Goal: Information Seeking & Learning: Check status

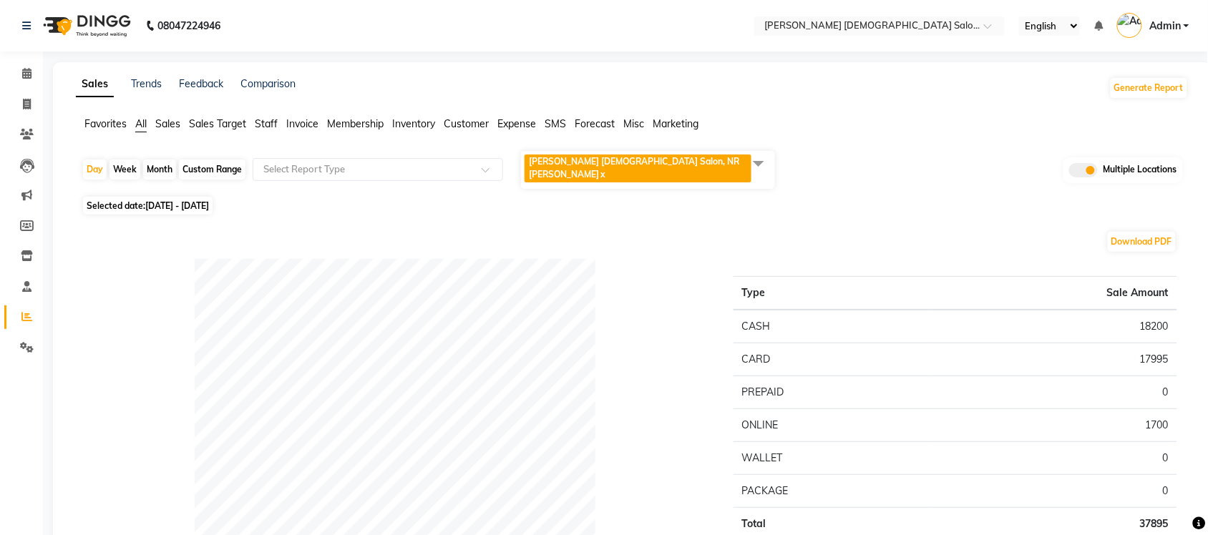
click at [117, 200] on span "Selected date: [DATE] - [DATE]" at bounding box center [148, 206] width 130 height 18
select select "10"
select select "2025"
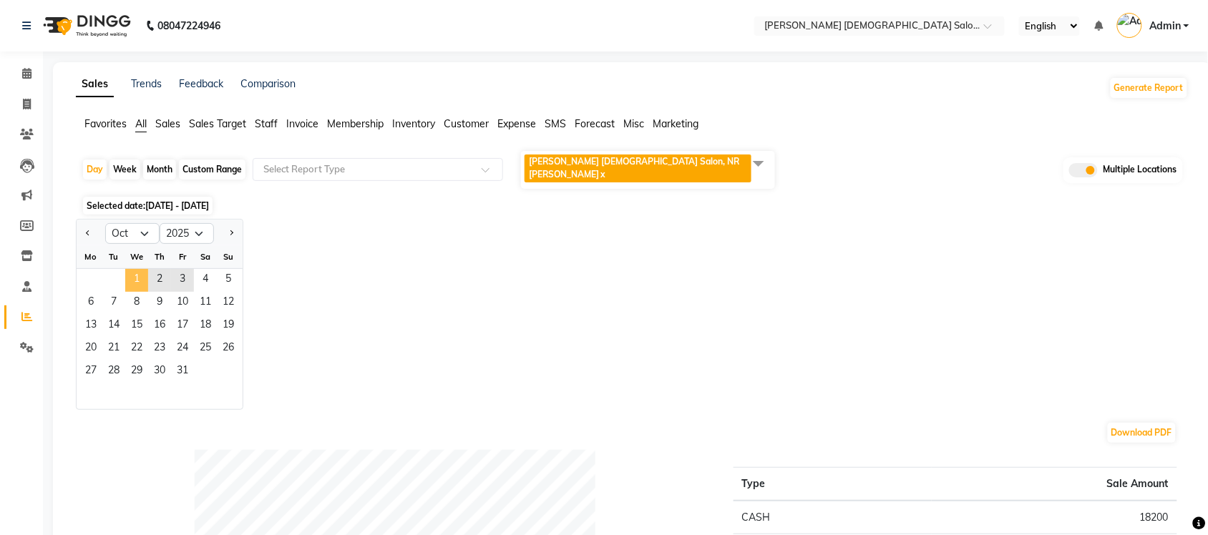
click at [134, 276] on span "1" at bounding box center [136, 280] width 23 height 23
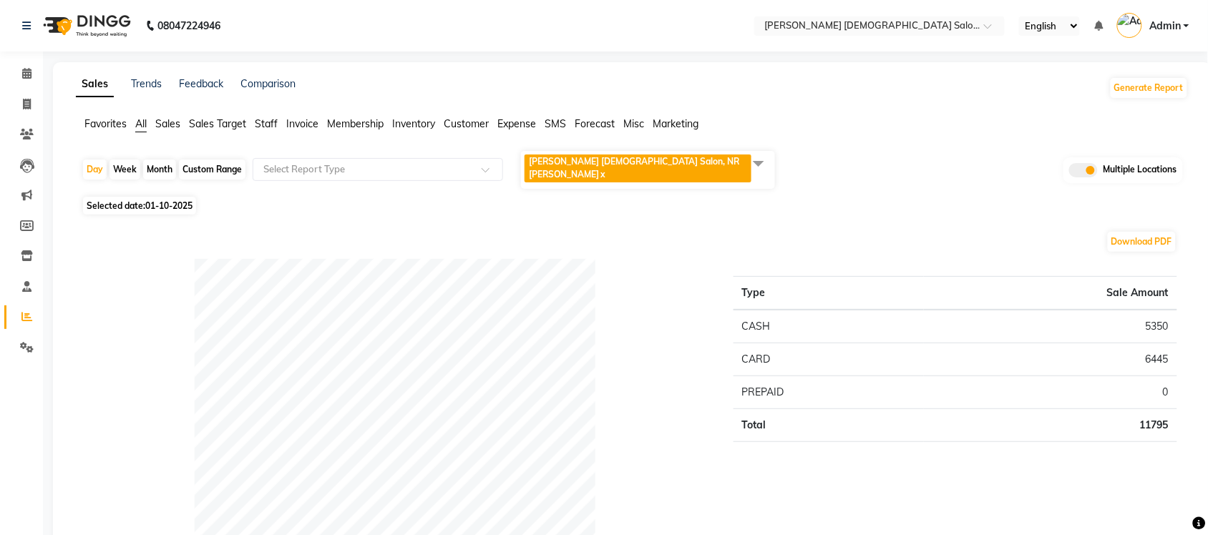
click at [757, 165] on span at bounding box center [758, 163] width 29 height 27
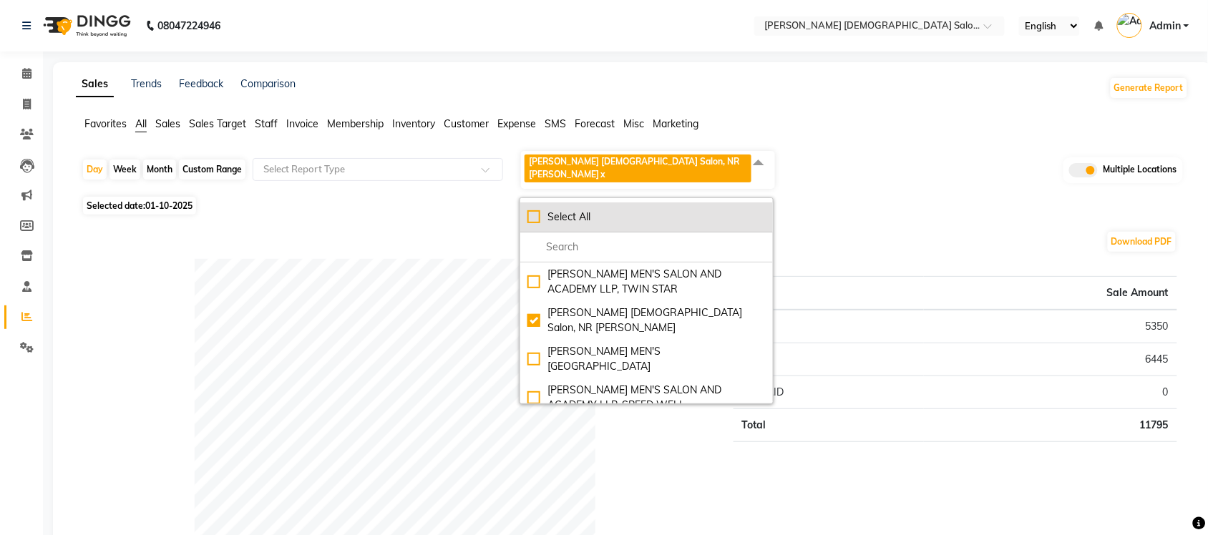
click at [530, 210] on div "Select All" at bounding box center [647, 217] width 238 height 15
checkbox input "true"
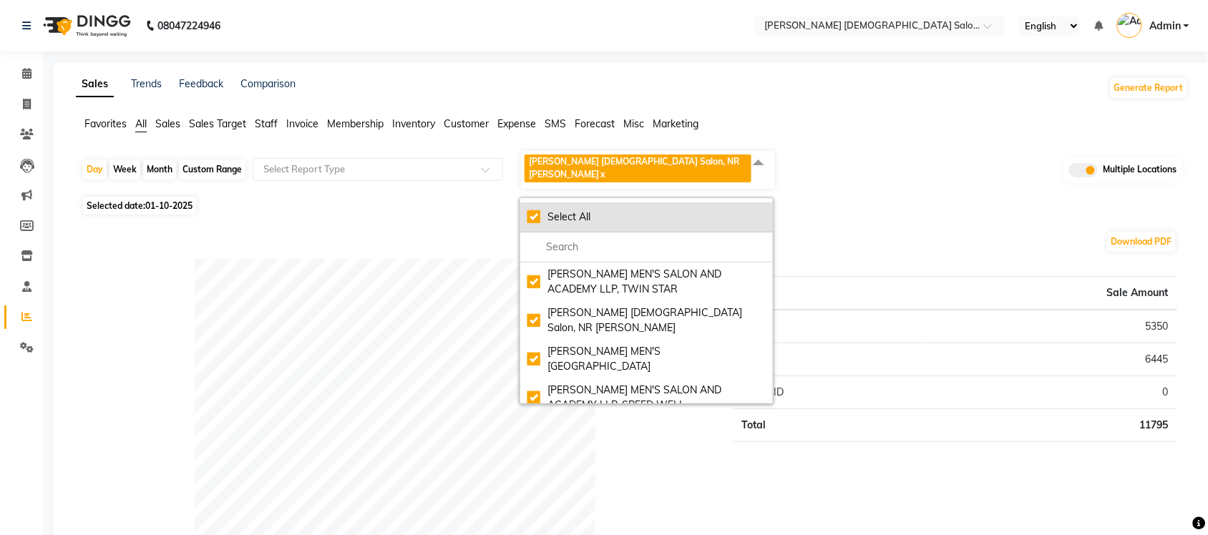
checkbox input "true"
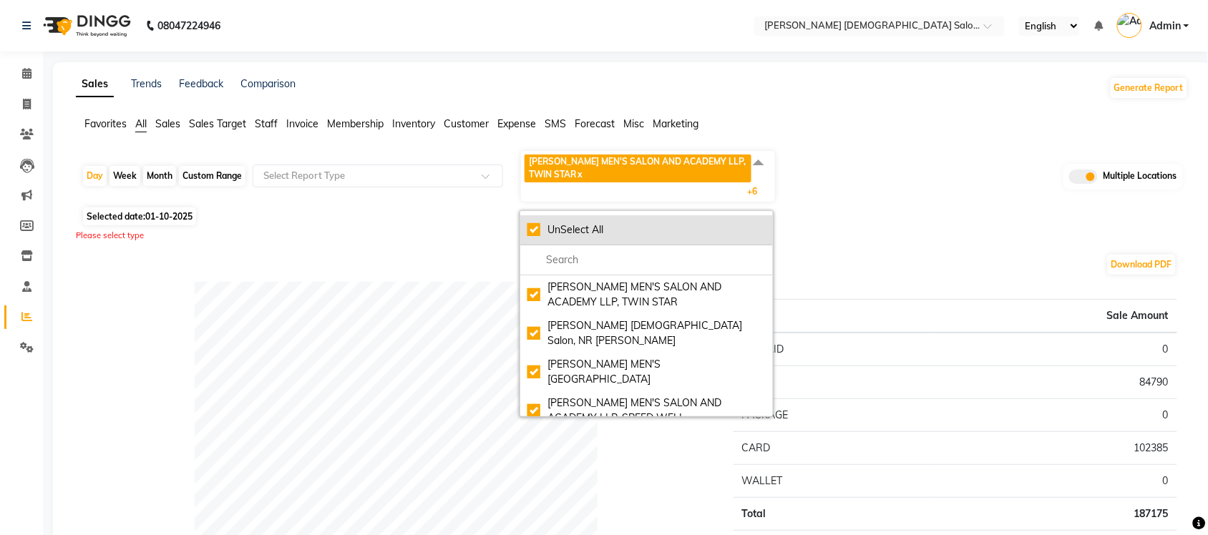
click at [531, 230] on div "UnSelect All" at bounding box center [647, 230] width 238 height 15
checkbox input "false"
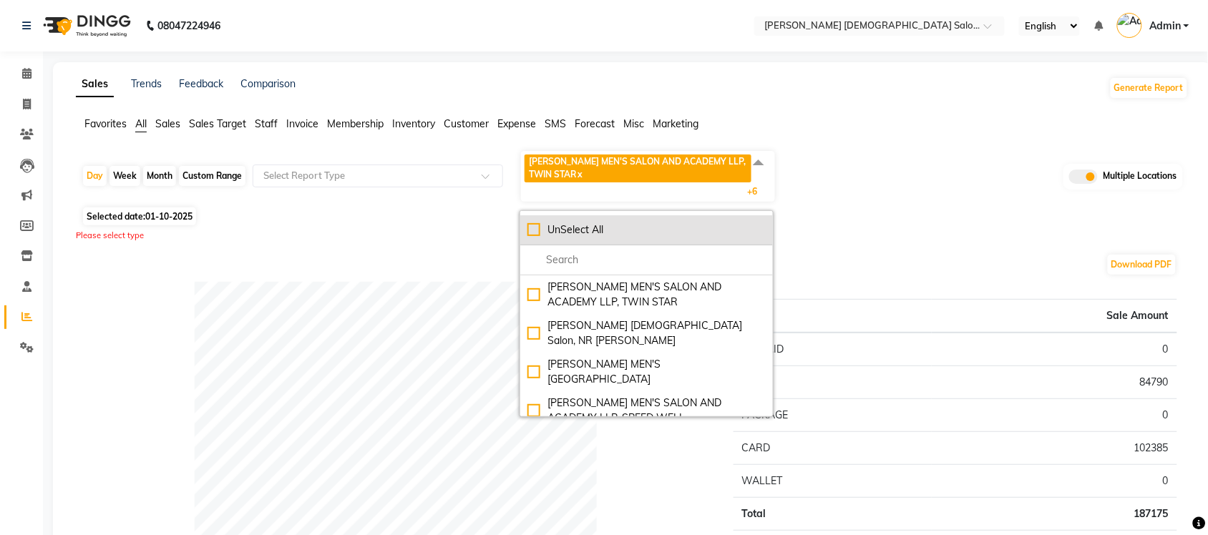
checkbox input "false"
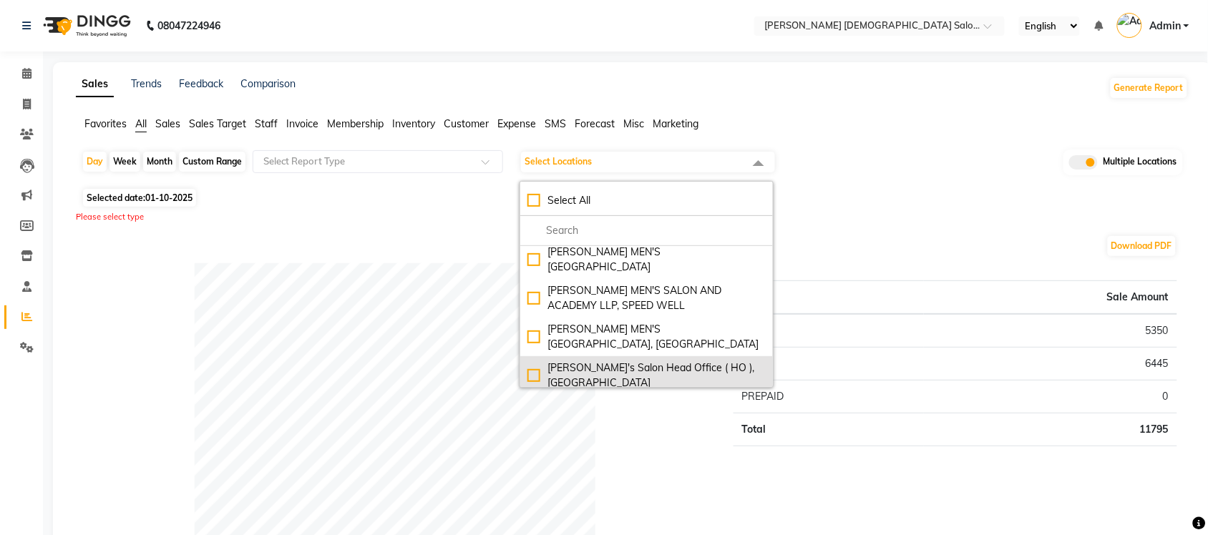
scroll to position [115, 0]
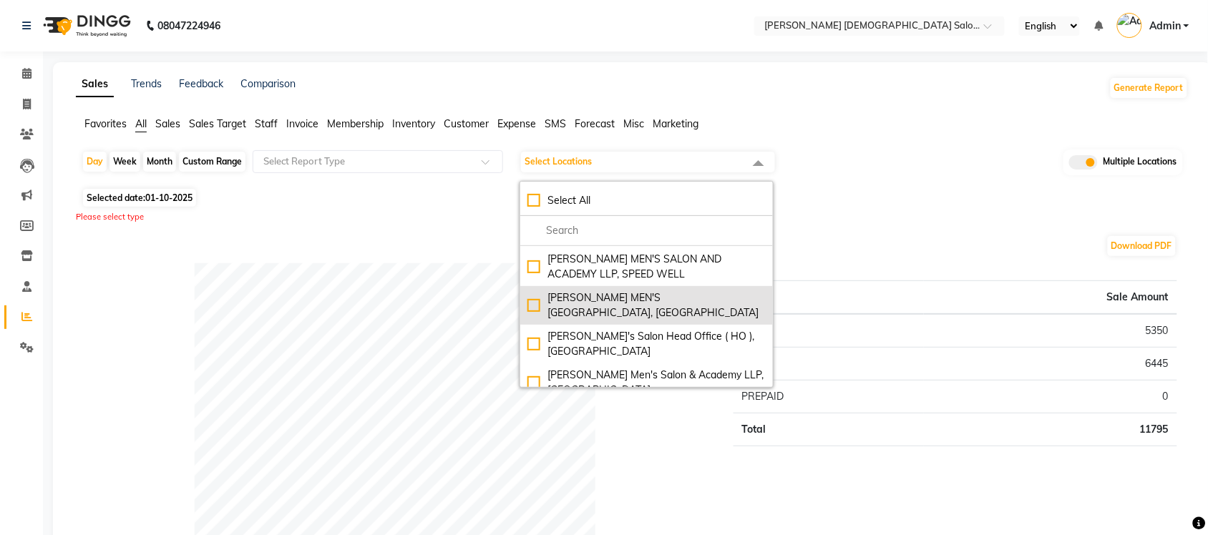
click at [534, 291] on div "[PERSON_NAME] MEN'S [GEOGRAPHIC_DATA], [GEOGRAPHIC_DATA]" at bounding box center [647, 306] width 238 height 30
checkbox input "true"
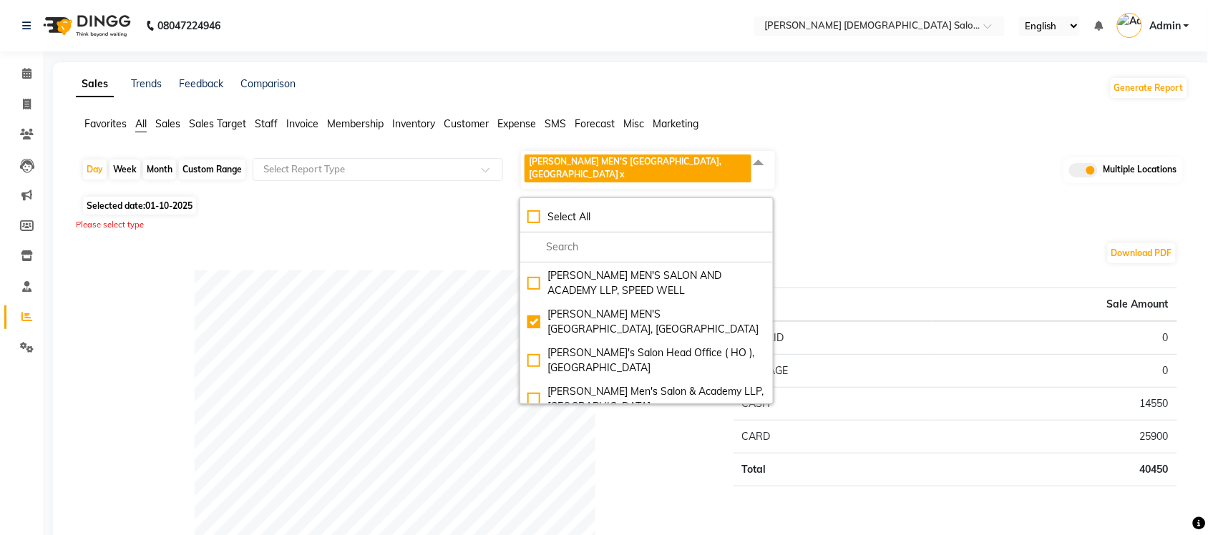
drag, startPoint x: 110, startPoint y: 209, endPoint x: 120, endPoint y: 212, distance: 10.4
click at [110, 209] on span "Selected date: 01-10-2025" at bounding box center [139, 206] width 113 height 18
select select "10"
select select "2025"
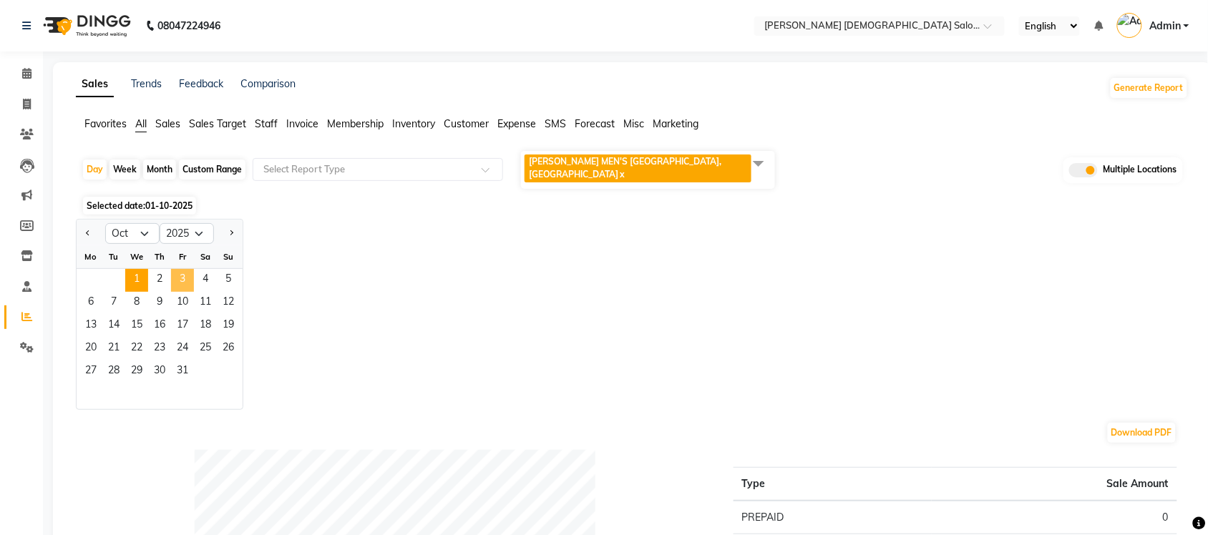
click at [180, 278] on span "3" at bounding box center [182, 280] width 23 height 23
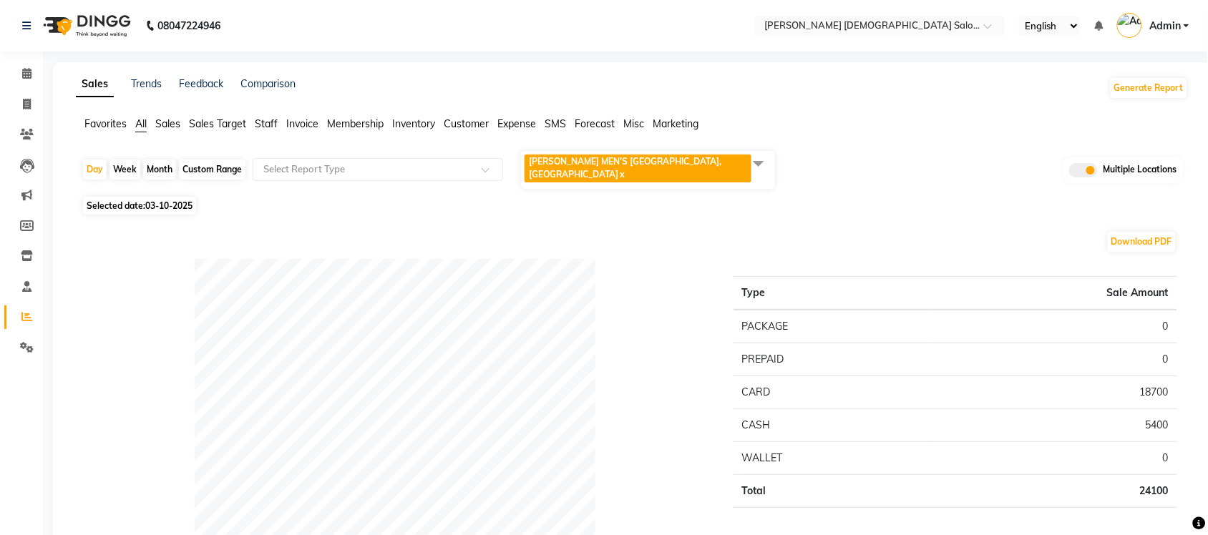
click at [767, 154] on span at bounding box center [758, 163] width 29 height 27
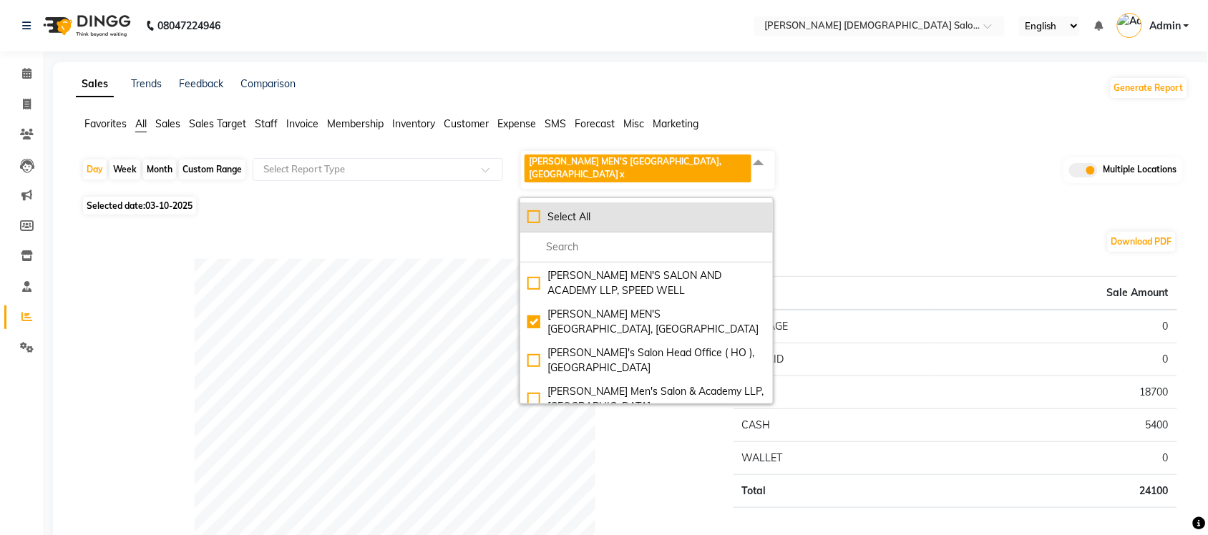
click at [526, 220] on li "Select All" at bounding box center [646, 218] width 253 height 30
checkbox input "true"
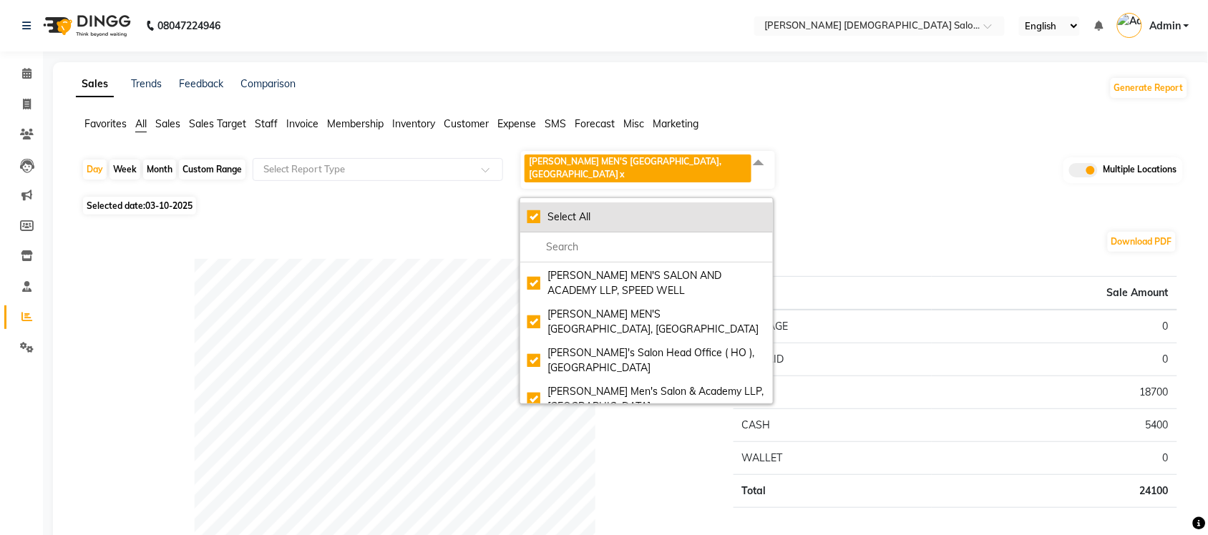
checkbox input "true"
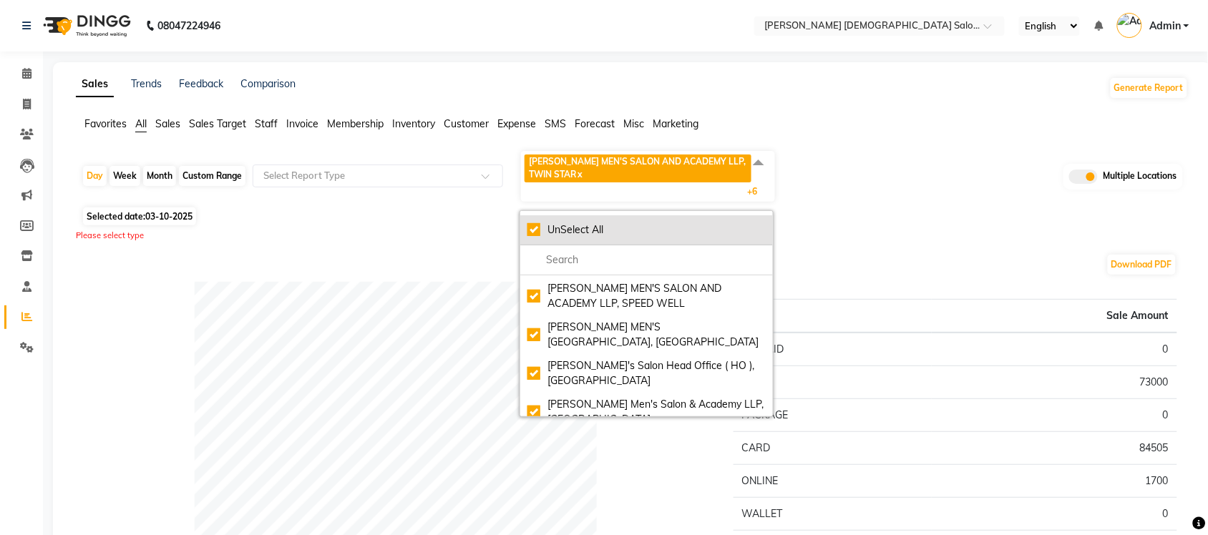
click at [534, 225] on div "UnSelect All" at bounding box center [647, 230] width 238 height 15
checkbox input "false"
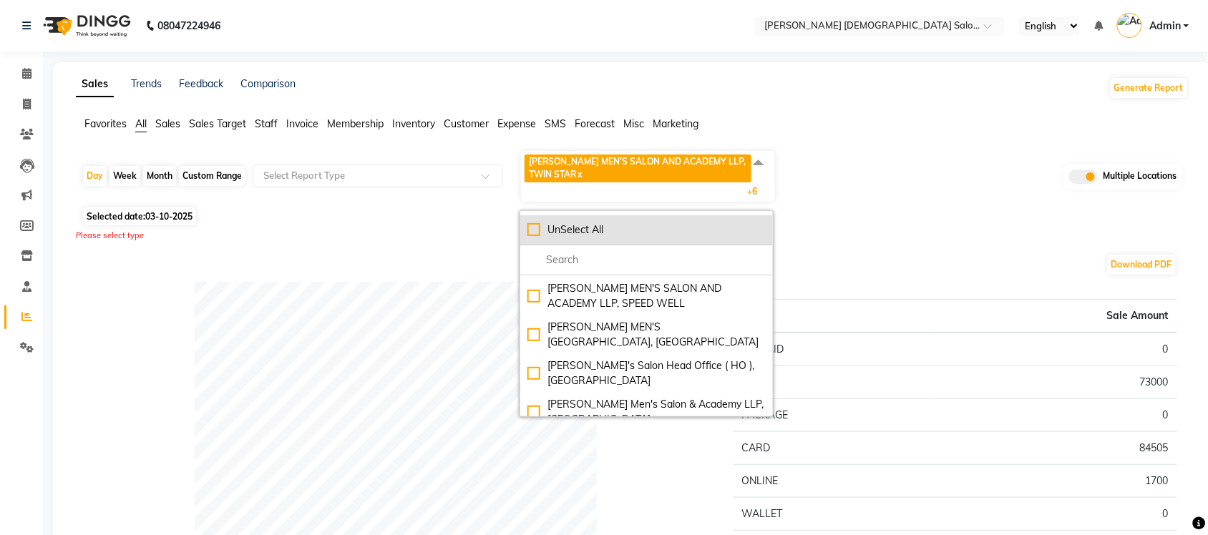
checkbox input "false"
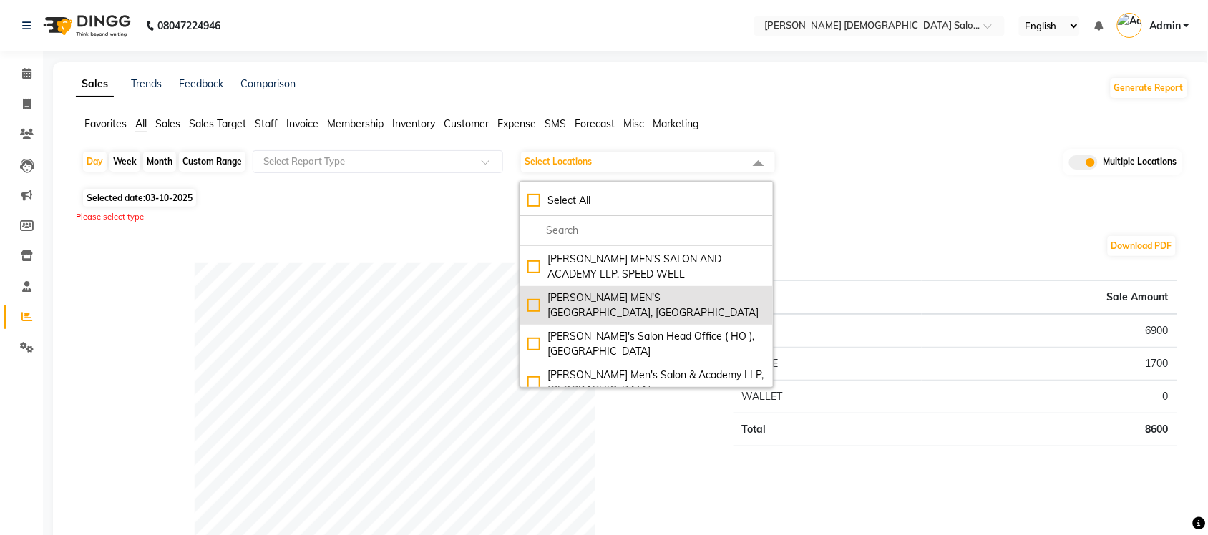
click at [533, 291] on div "[PERSON_NAME] MEN'S [GEOGRAPHIC_DATA], [GEOGRAPHIC_DATA]" at bounding box center [647, 306] width 238 height 30
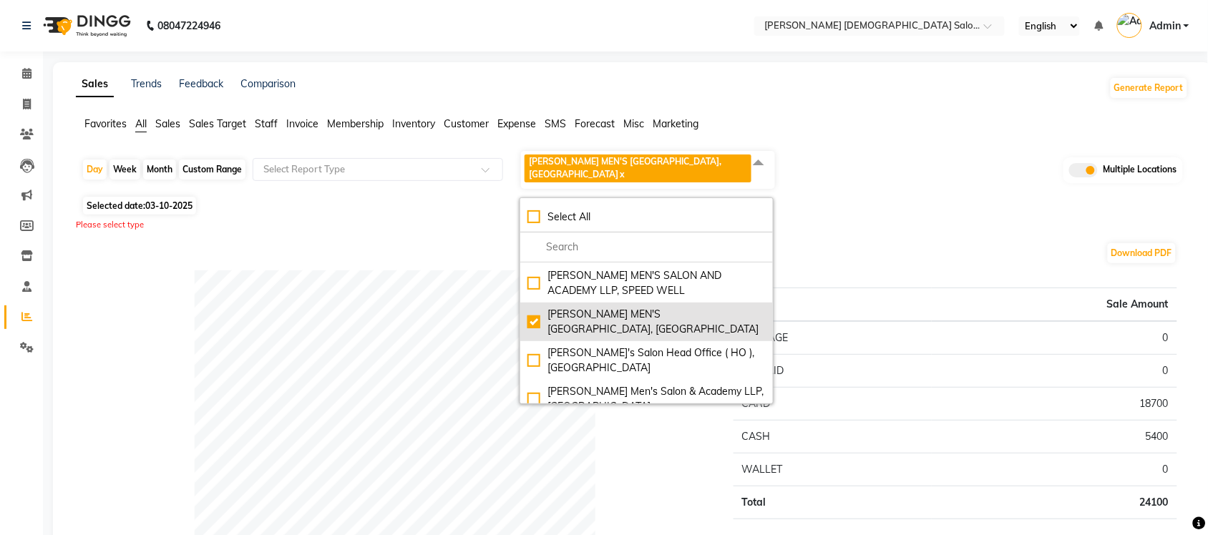
click at [531, 307] on div "[PERSON_NAME] MEN'S [GEOGRAPHIC_DATA], [GEOGRAPHIC_DATA]" at bounding box center [647, 322] width 238 height 30
checkbox input "false"
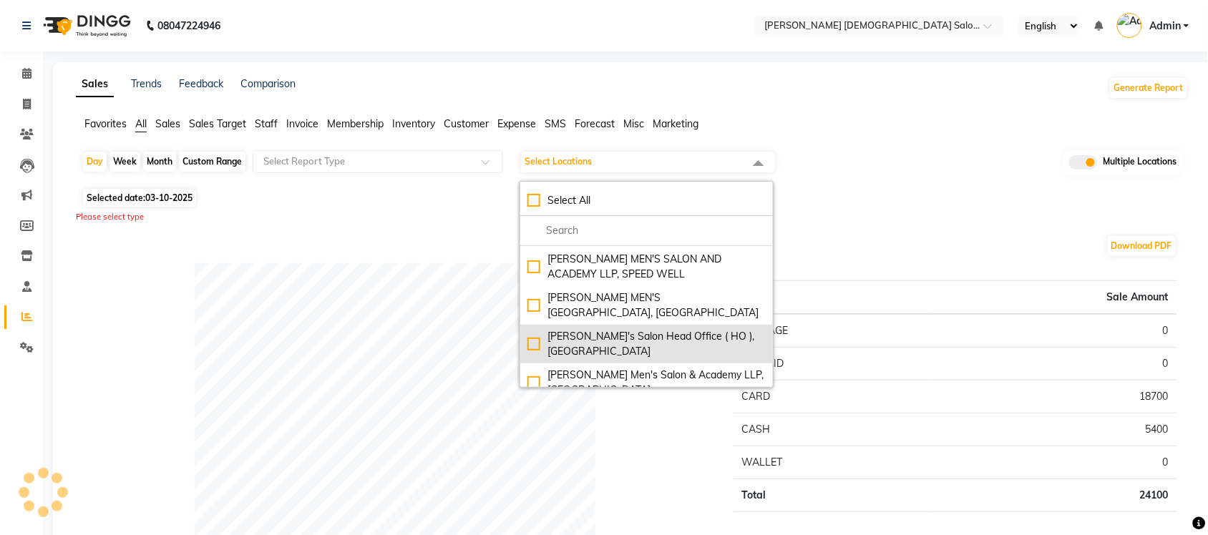
scroll to position [0, 0]
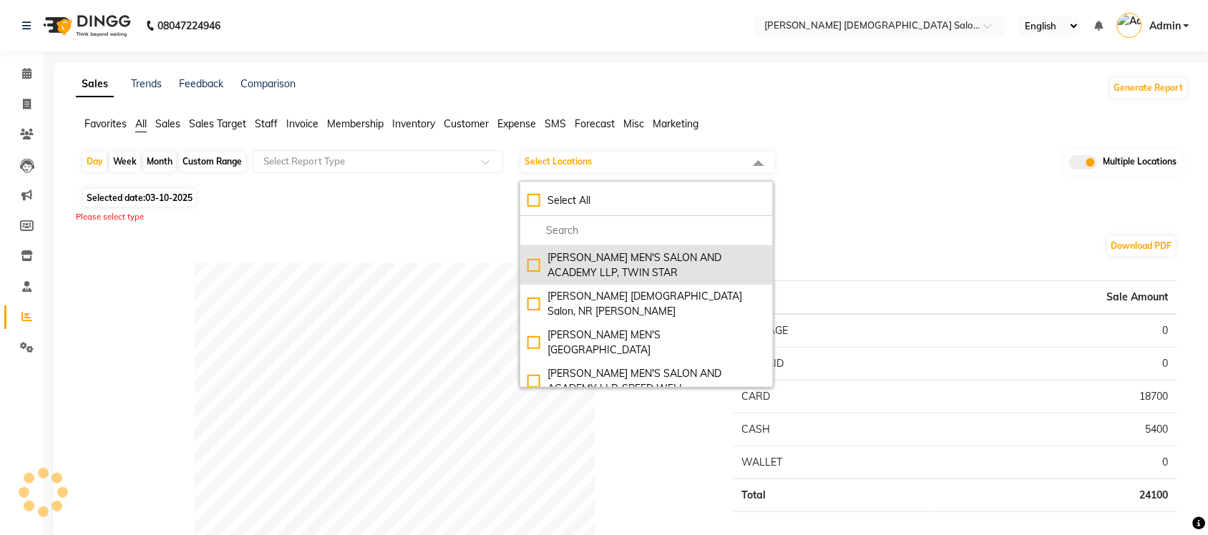
click at [538, 271] on div "[PERSON_NAME] MEN'S SALON AND ACADEMY LLP, TWIN STAR" at bounding box center [647, 266] width 238 height 30
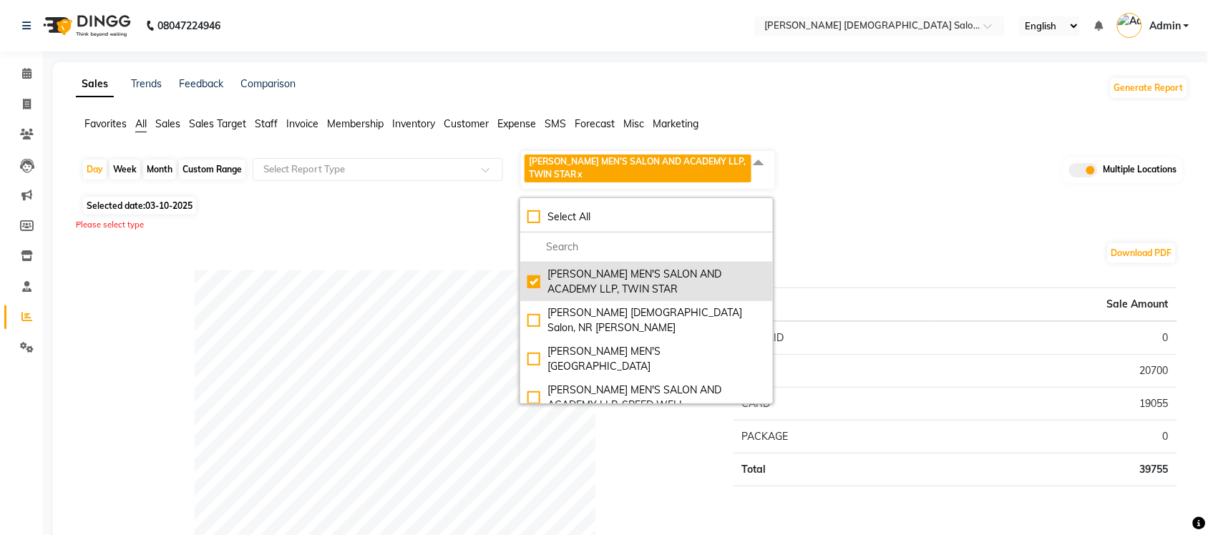
click at [535, 281] on div "[PERSON_NAME] MEN'S SALON AND ACADEMY LLP, TWIN STAR" at bounding box center [647, 282] width 238 height 30
checkbox input "false"
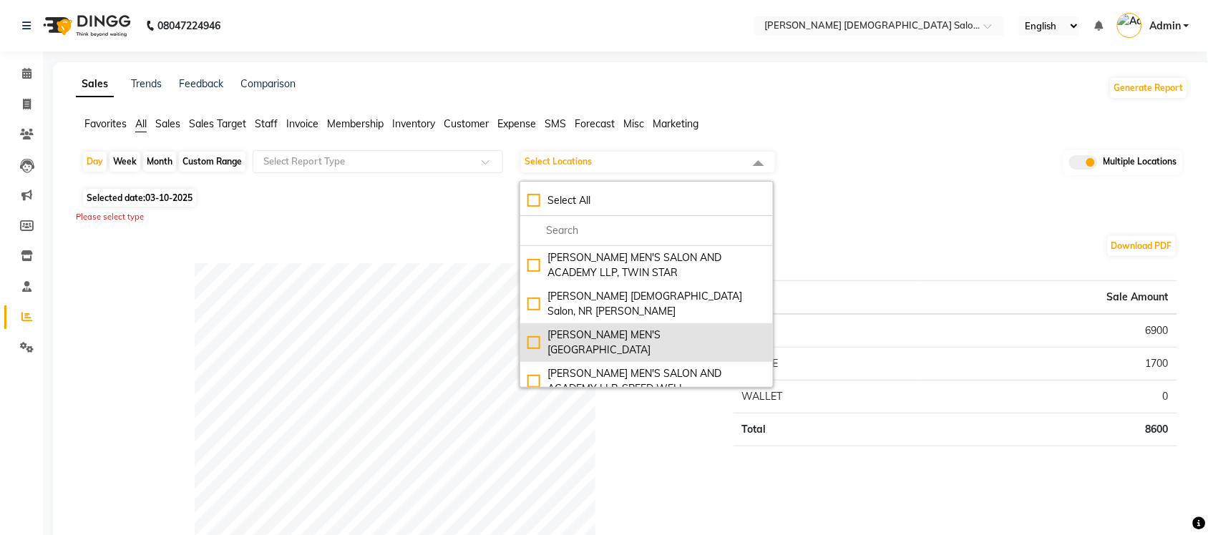
click at [535, 329] on div "[PERSON_NAME] MEN'S [GEOGRAPHIC_DATA]" at bounding box center [647, 343] width 238 height 30
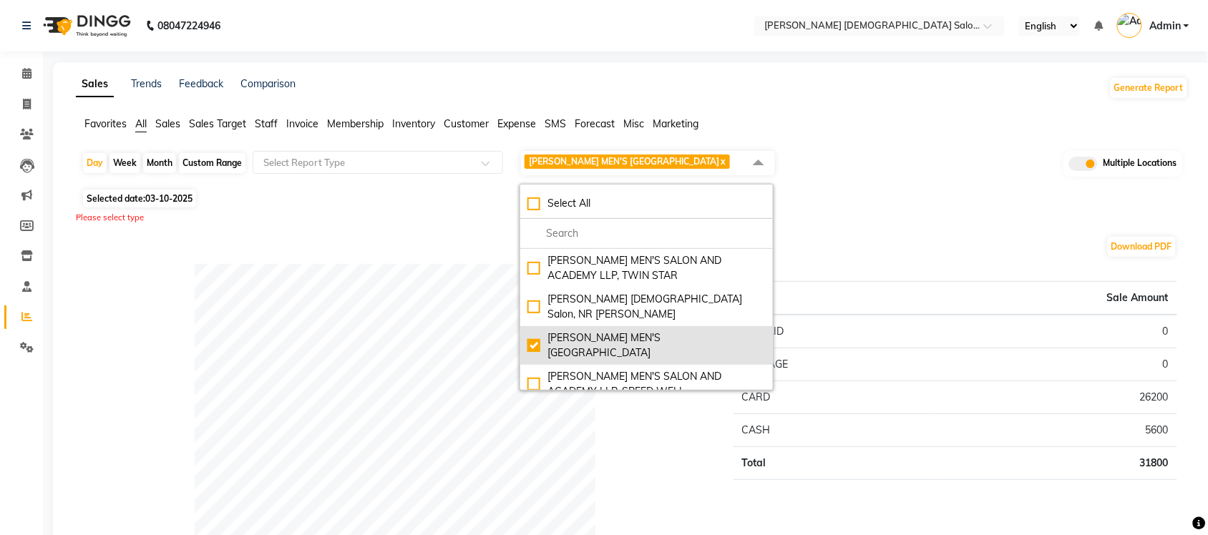
click at [531, 342] on div "[PERSON_NAME] MEN'S [GEOGRAPHIC_DATA]" at bounding box center [647, 346] width 238 height 30
checkbox input "false"
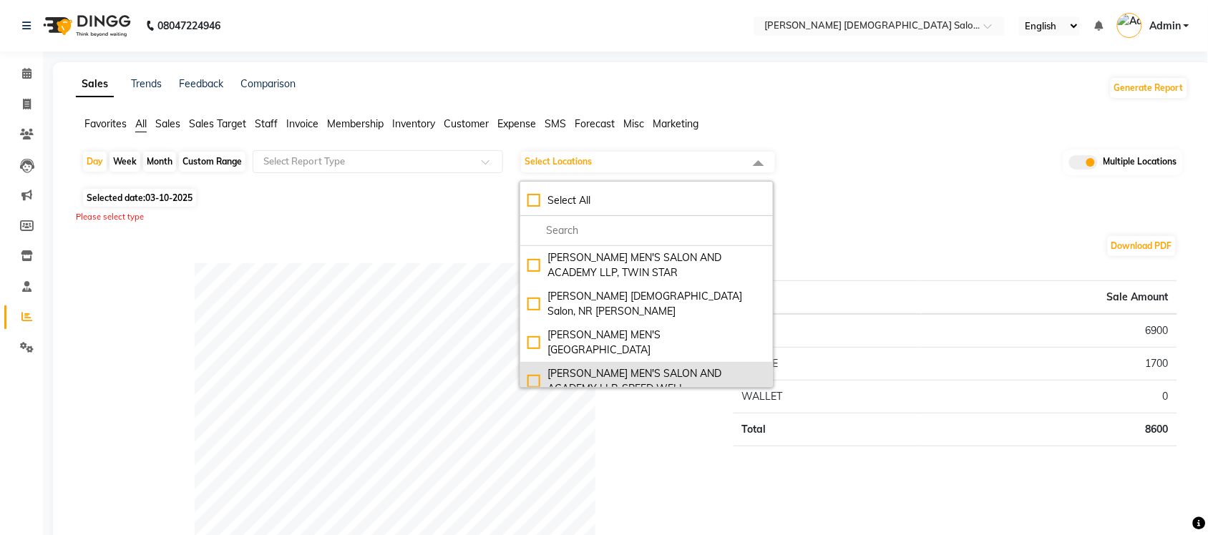
click at [535, 366] on div "[PERSON_NAME] MEN'S SALON AND ACADEMY LLP, SPEED WELL" at bounding box center [647, 381] width 238 height 30
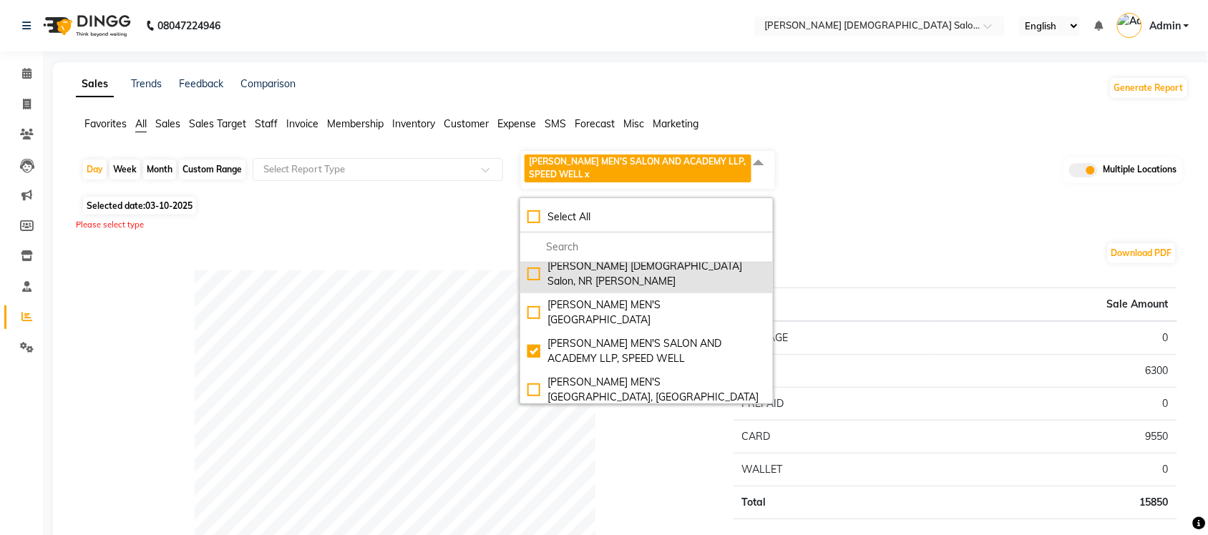
scroll to position [89, 0]
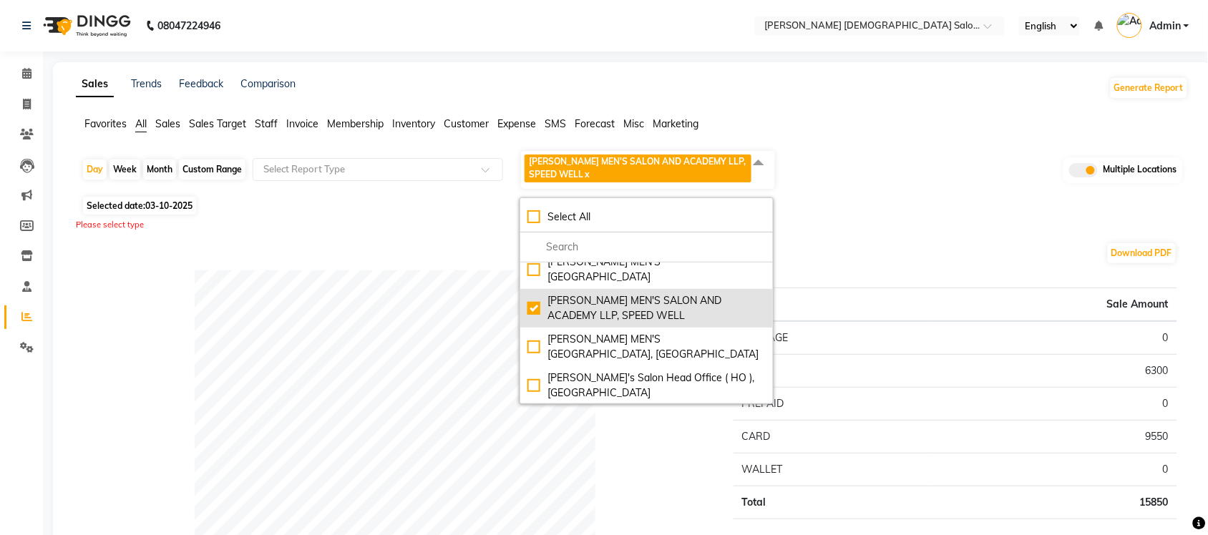
click at [535, 295] on div "[PERSON_NAME] MEN'S SALON AND ACADEMY LLP, SPEED WELL" at bounding box center [647, 308] width 238 height 30
checkbox input "false"
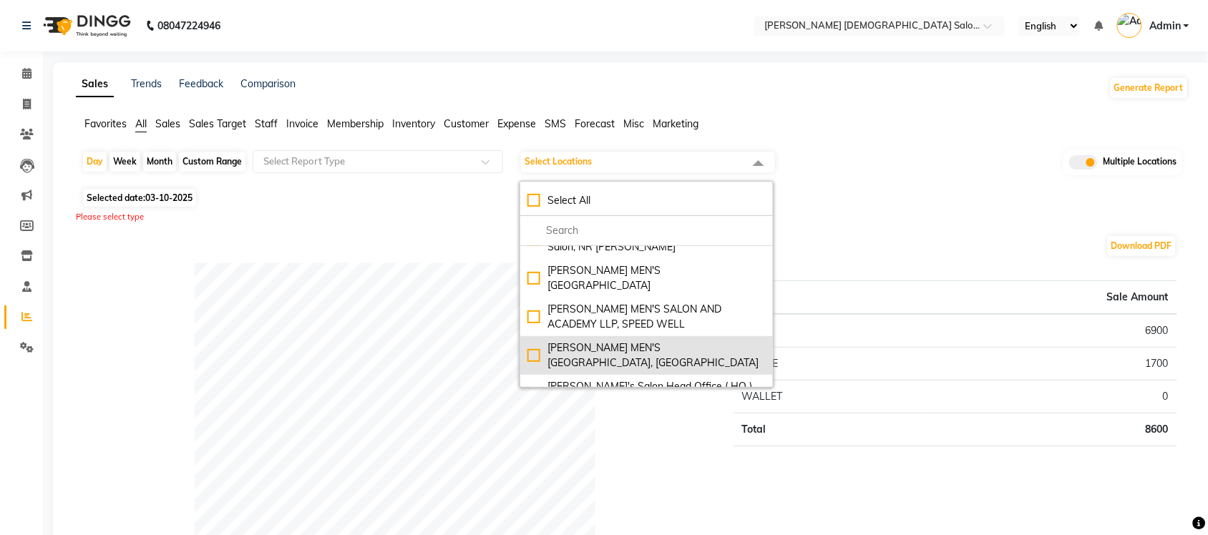
scroll to position [115, 0]
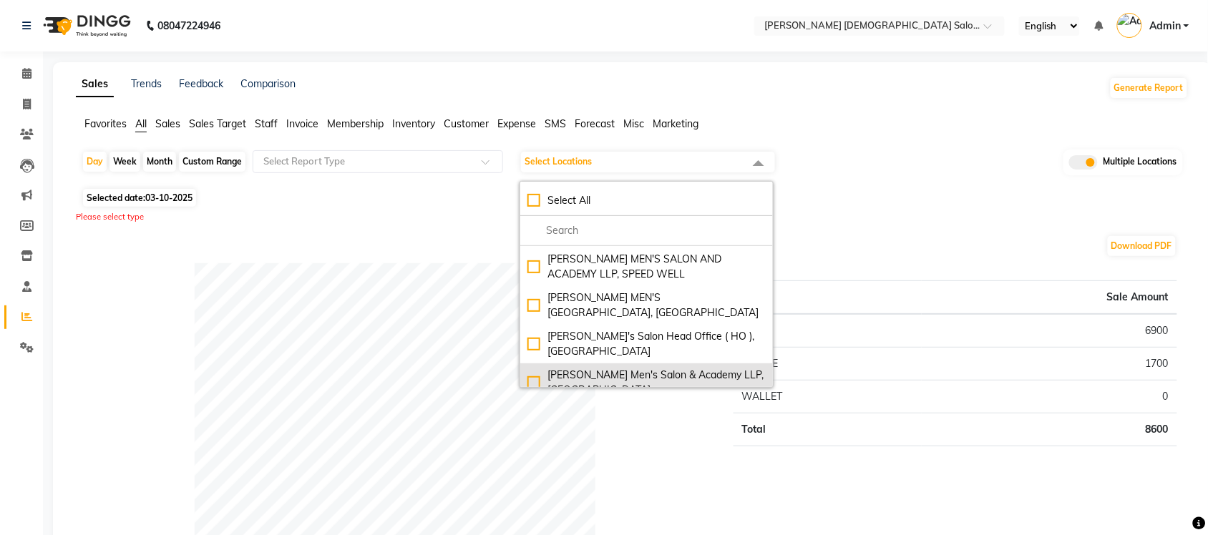
click at [541, 368] on div "[PERSON_NAME] Men's Salon & Academy LLP, [GEOGRAPHIC_DATA]" at bounding box center [647, 383] width 238 height 30
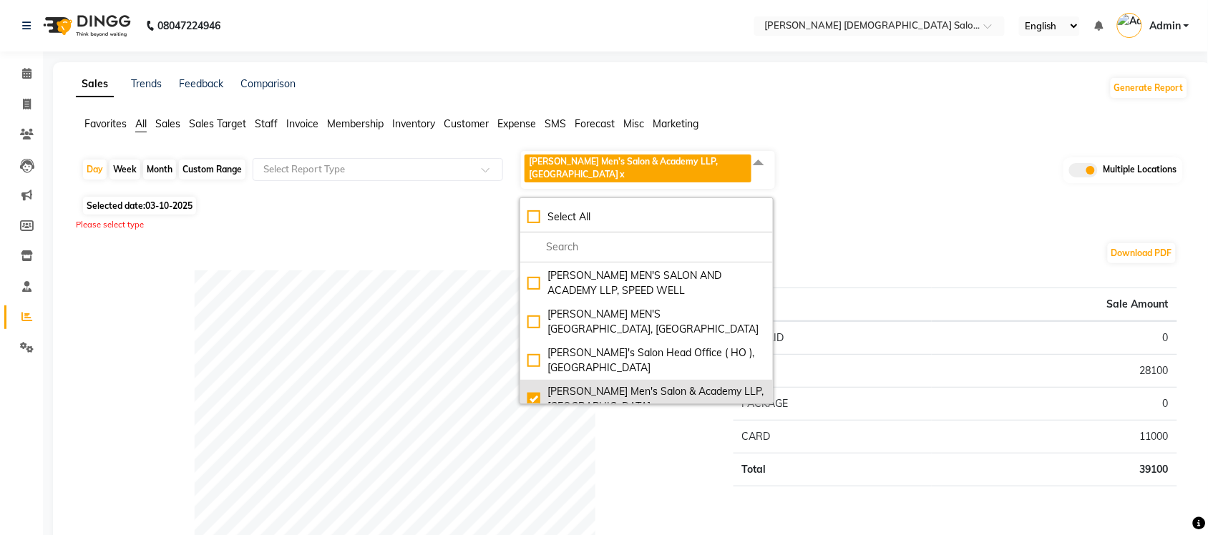
click at [533, 384] on div "[PERSON_NAME] Men's Salon & Academy LLP, [GEOGRAPHIC_DATA]" at bounding box center [647, 399] width 238 height 30
checkbox input "false"
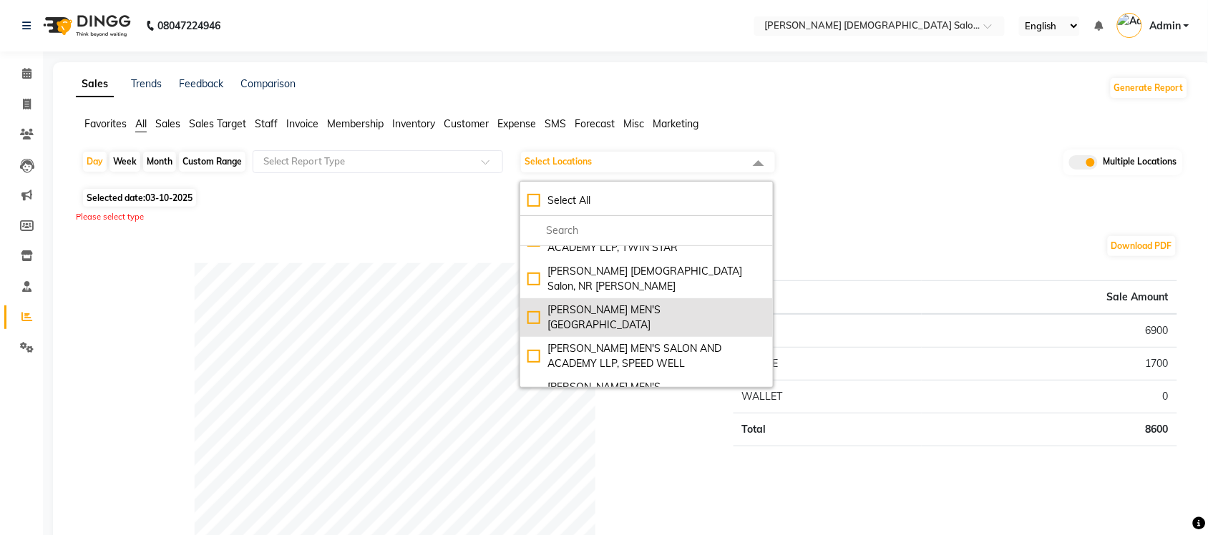
scroll to position [0, 0]
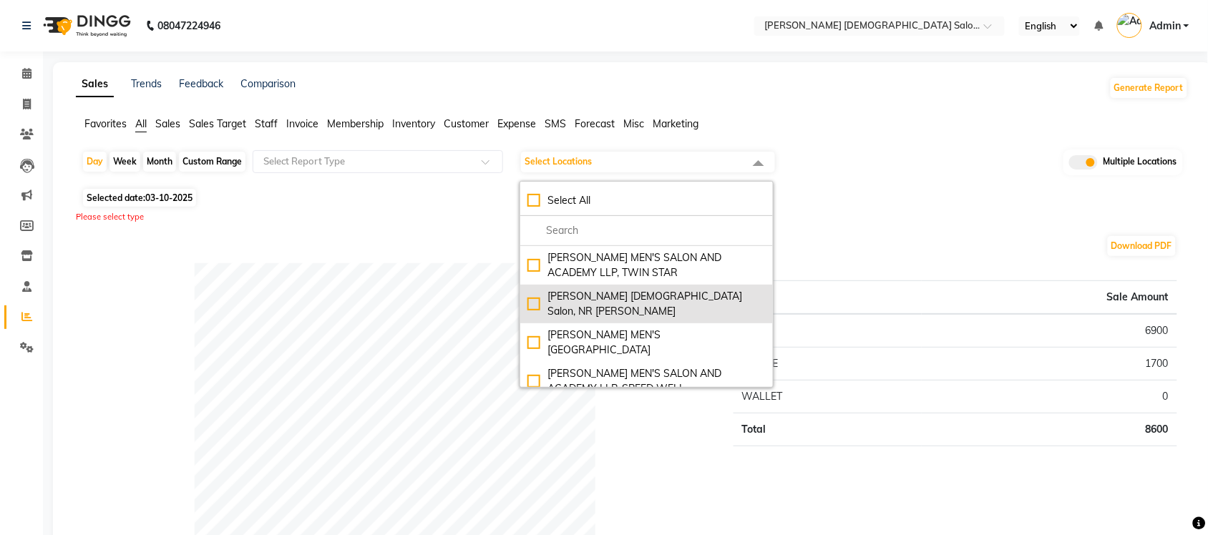
click at [528, 298] on div "[PERSON_NAME] [DEMOGRAPHIC_DATA] Salon, NR [PERSON_NAME]" at bounding box center [647, 304] width 238 height 30
checkbox input "true"
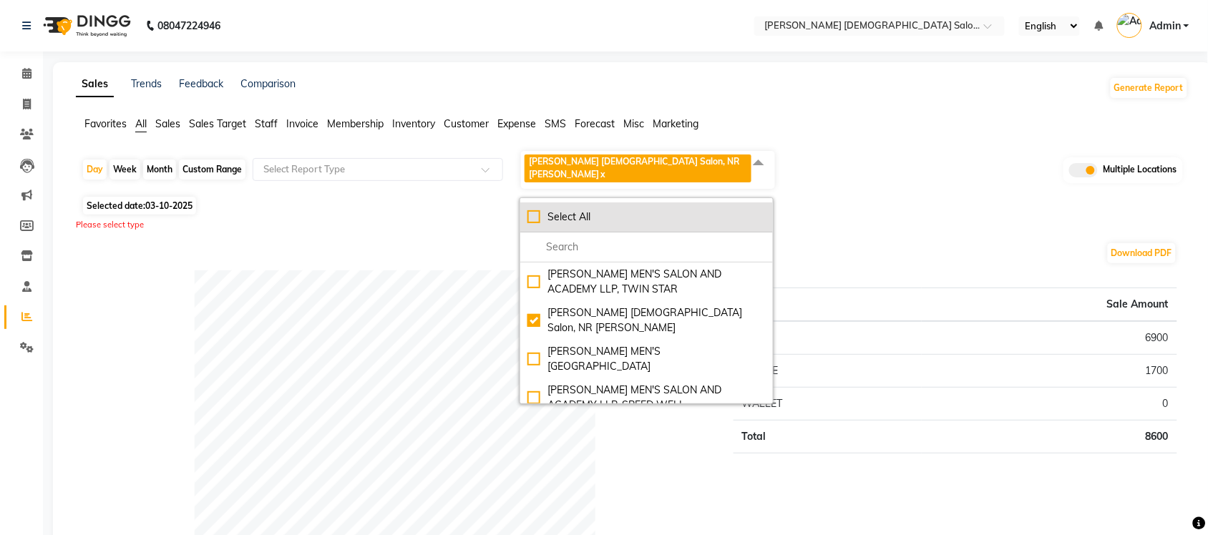
click at [544, 210] on div "Select All" at bounding box center [647, 217] width 238 height 15
checkbox input "true"
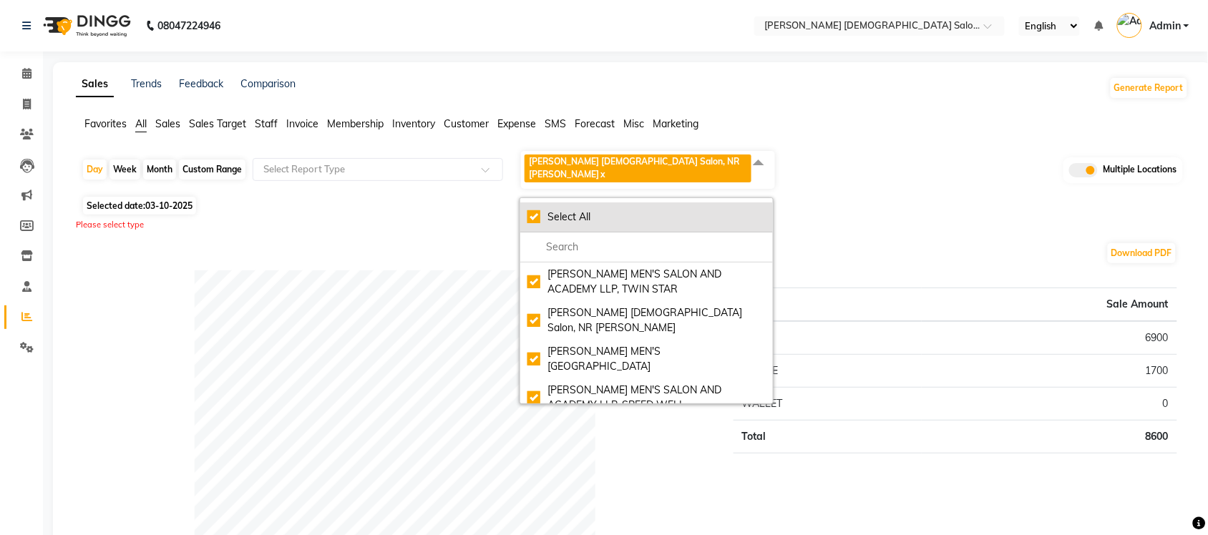
checkbox input "true"
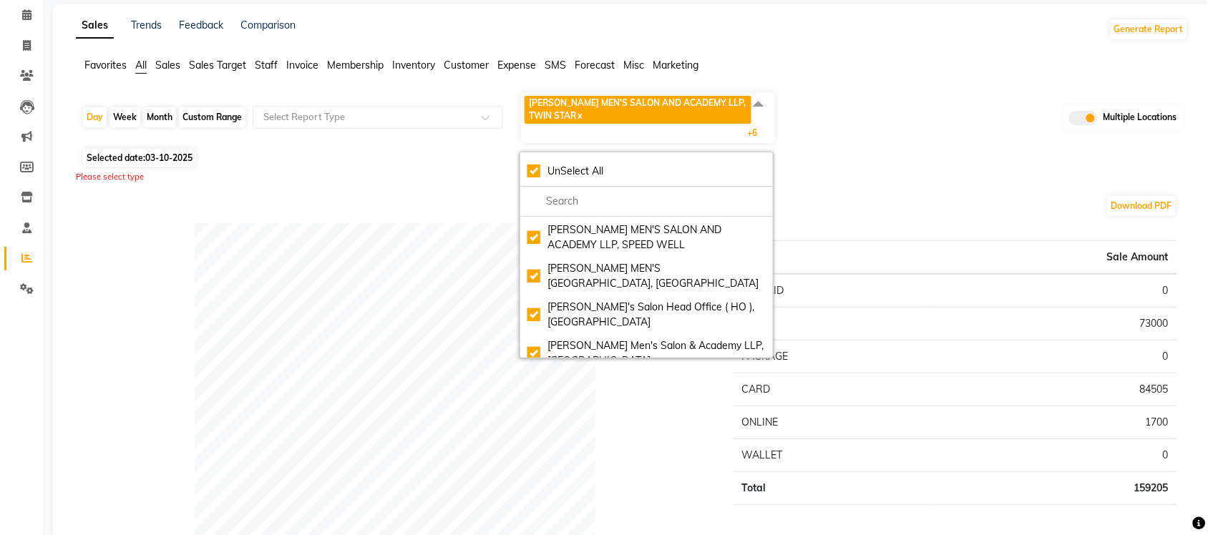
scroll to position [179, 0]
